Goal: Task Accomplishment & Management: Manage account settings

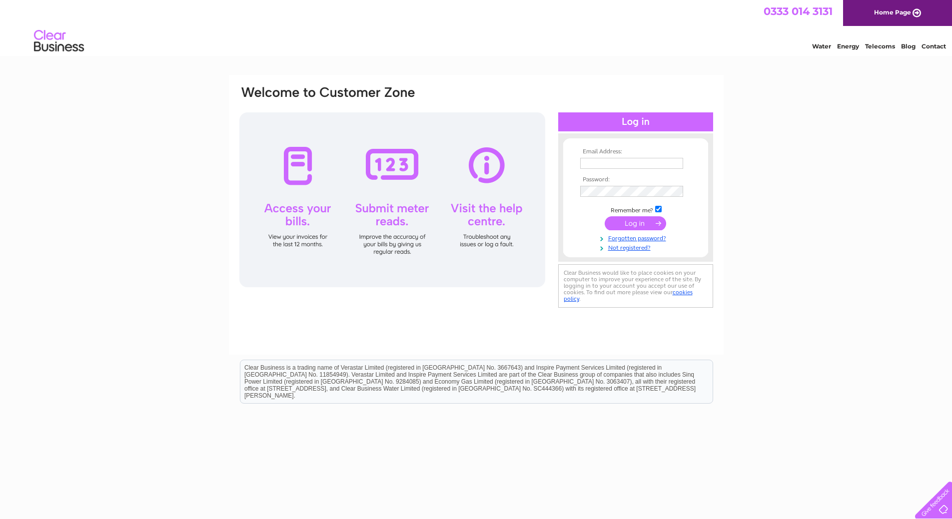
click at [622, 163] on input "text" at bounding box center [631, 163] width 103 height 11
type input "j"
type input "[EMAIL_ADDRESS][DOMAIN_NAME]"
click at [622, 238] on link "Forgotten password?" at bounding box center [636, 238] width 113 height 9
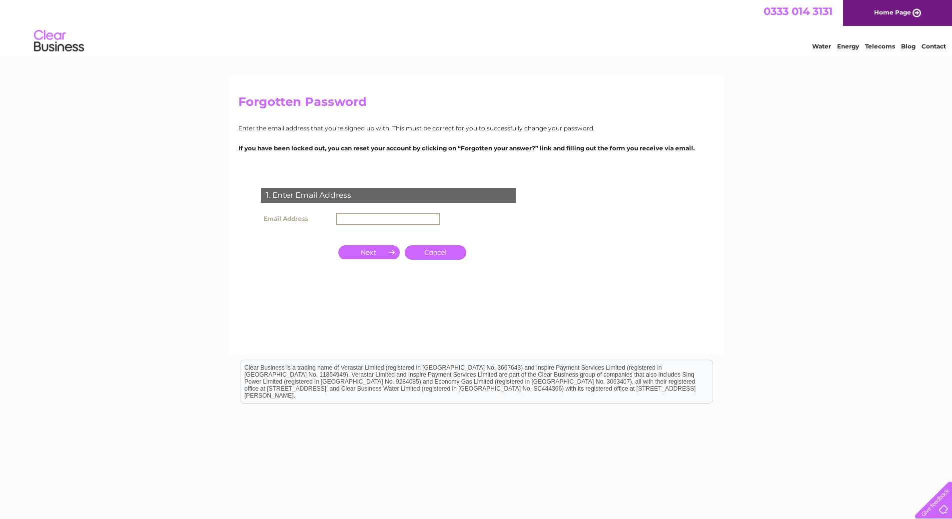
click at [353, 214] on input "text" at bounding box center [388, 219] width 104 height 12
click at [369, 249] on input "button" at bounding box center [368, 251] width 61 height 14
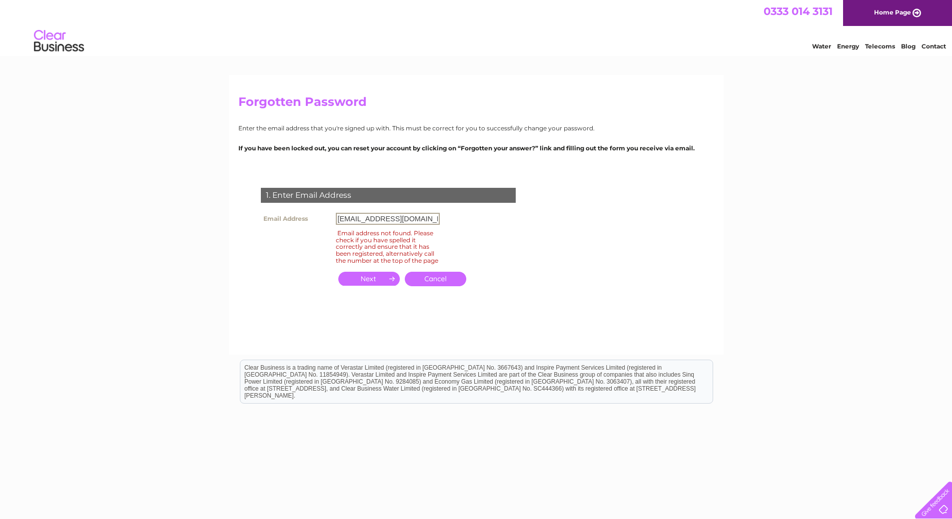
drag, startPoint x: 435, startPoint y: 219, endPoint x: 311, endPoint y: 215, distance: 124.5
click at [311, 215] on tr "Email Address [EMAIL_ADDRESS][DOMAIN_NAME]" at bounding box center [350, 218] width 184 height 17
type input "j"
click at [354, 281] on input "button" at bounding box center [368, 279] width 61 height 14
drag, startPoint x: 427, startPoint y: 220, endPoint x: 296, endPoint y: 217, distance: 131.4
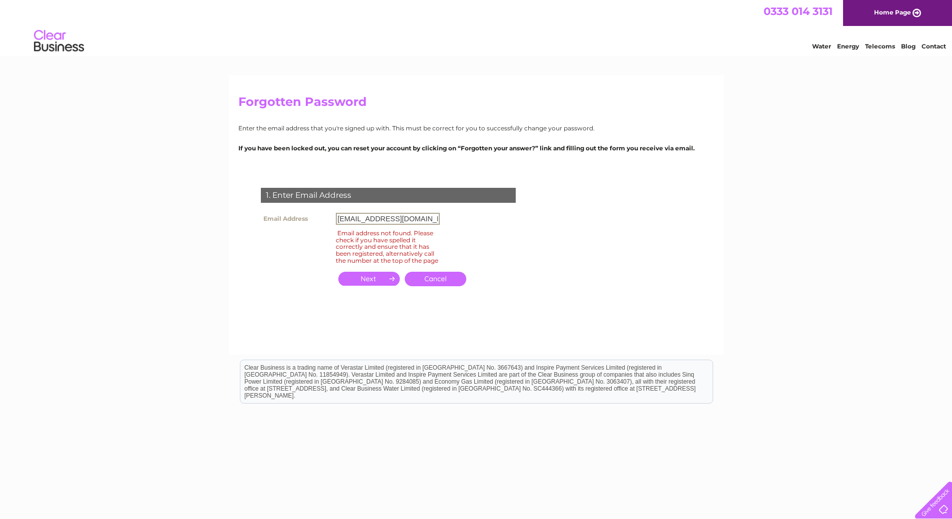
click at [296, 217] on tr "Email Address [EMAIL_ADDRESS][DOMAIN_NAME]" at bounding box center [350, 218] width 184 height 17
type input "[PERSON_NAME][EMAIL_ADDRESS][PERSON_NAME][DOMAIN_NAME]"
click at [377, 281] on input "button" at bounding box center [368, 279] width 61 height 14
drag, startPoint x: 433, startPoint y: 216, endPoint x: 333, endPoint y: 217, distance: 99.4
click at [333, 217] on td "[PERSON_NAME][EMAIL_ADDRESS][PERSON_NAME][DOMAIN_NAME]" at bounding box center [387, 218] width 109 height 17
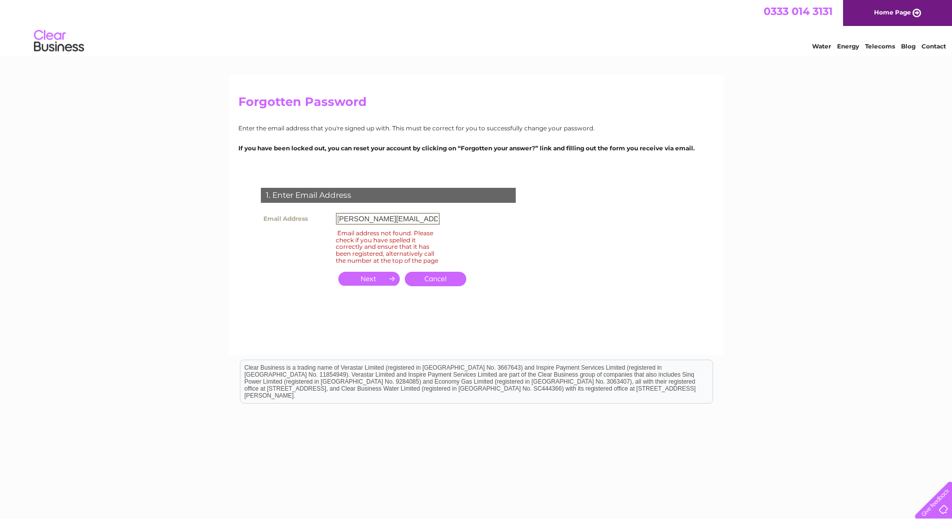
scroll to position [0, 6]
type input "[PERSON_NAME][EMAIL_ADDRESS][PERSON_NAME][DOMAIN_NAME]"
click at [369, 286] on input "button" at bounding box center [368, 279] width 61 height 14
